Goal: Task Accomplishment & Management: Manage account settings

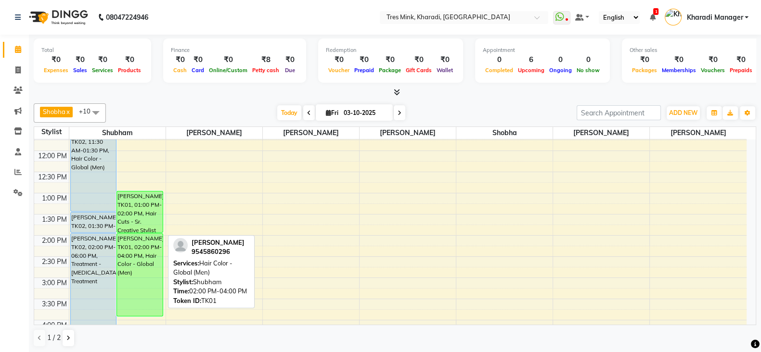
click at [148, 234] on div "[PERSON_NAME], TK01, 02:00 PM-04:00 PM, Hair Color - Global (Men)" at bounding box center [140, 275] width 46 height 82
select select "6"
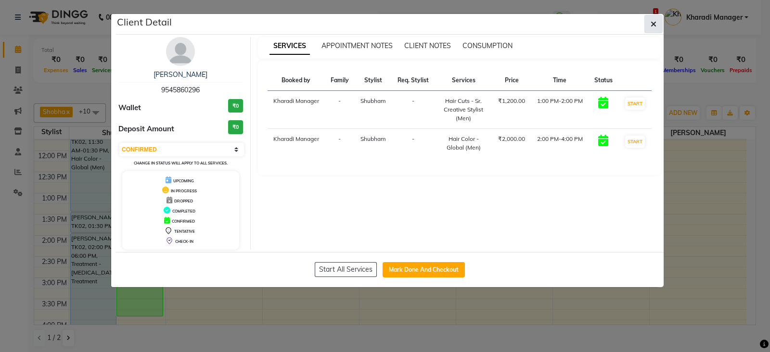
click at [653, 20] on icon "button" at bounding box center [653, 24] width 6 height 8
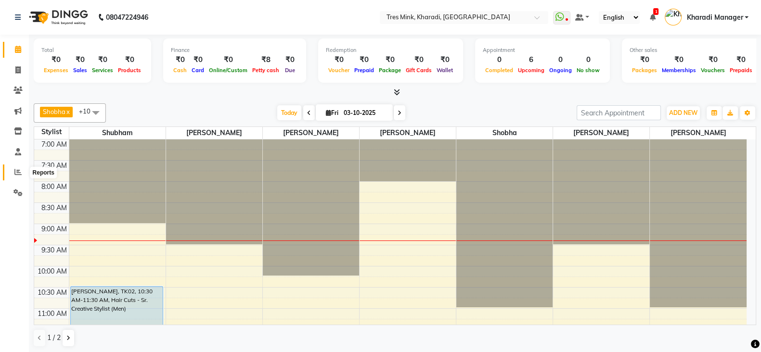
click at [17, 171] on icon at bounding box center [17, 171] width 7 height 7
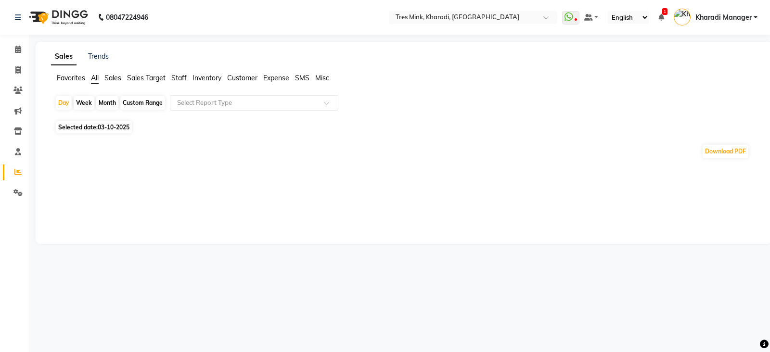
click at [108, 103] on div "Month" at bounding box center [107, 102] width 22 height 13
select select "10"
select select "2025"
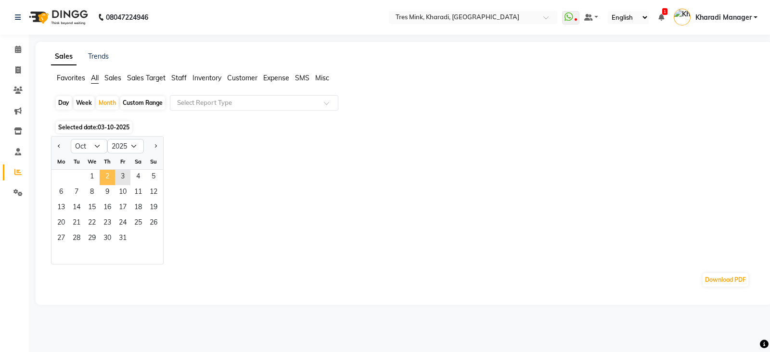
click at [103, 174] on span "2" at bounding box center [107, 177] width 15 height 15
